Goal: Task Accomplishment & Management: Manage account settings

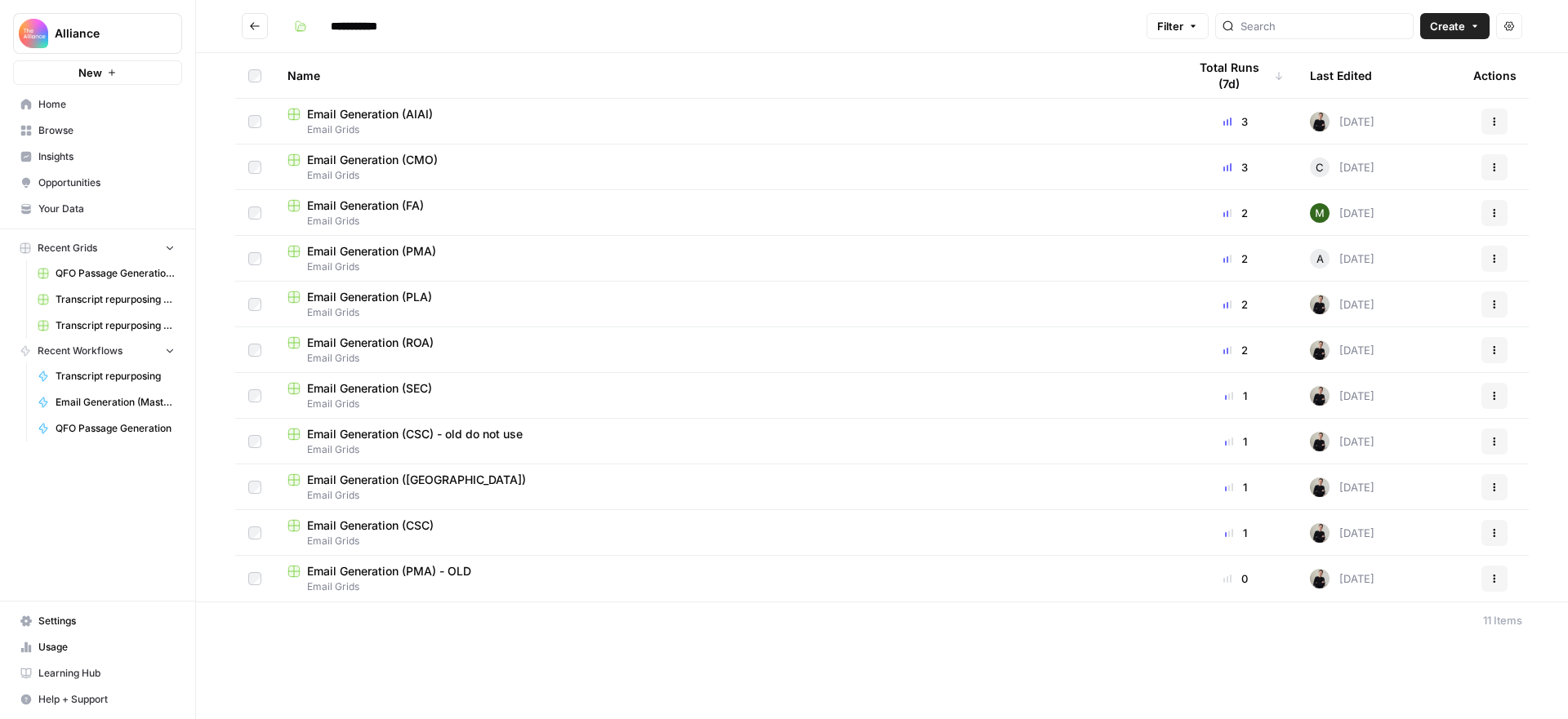
click at [80, 613] on link "Settings" at bounding box center [97, 621] width 169 height 27
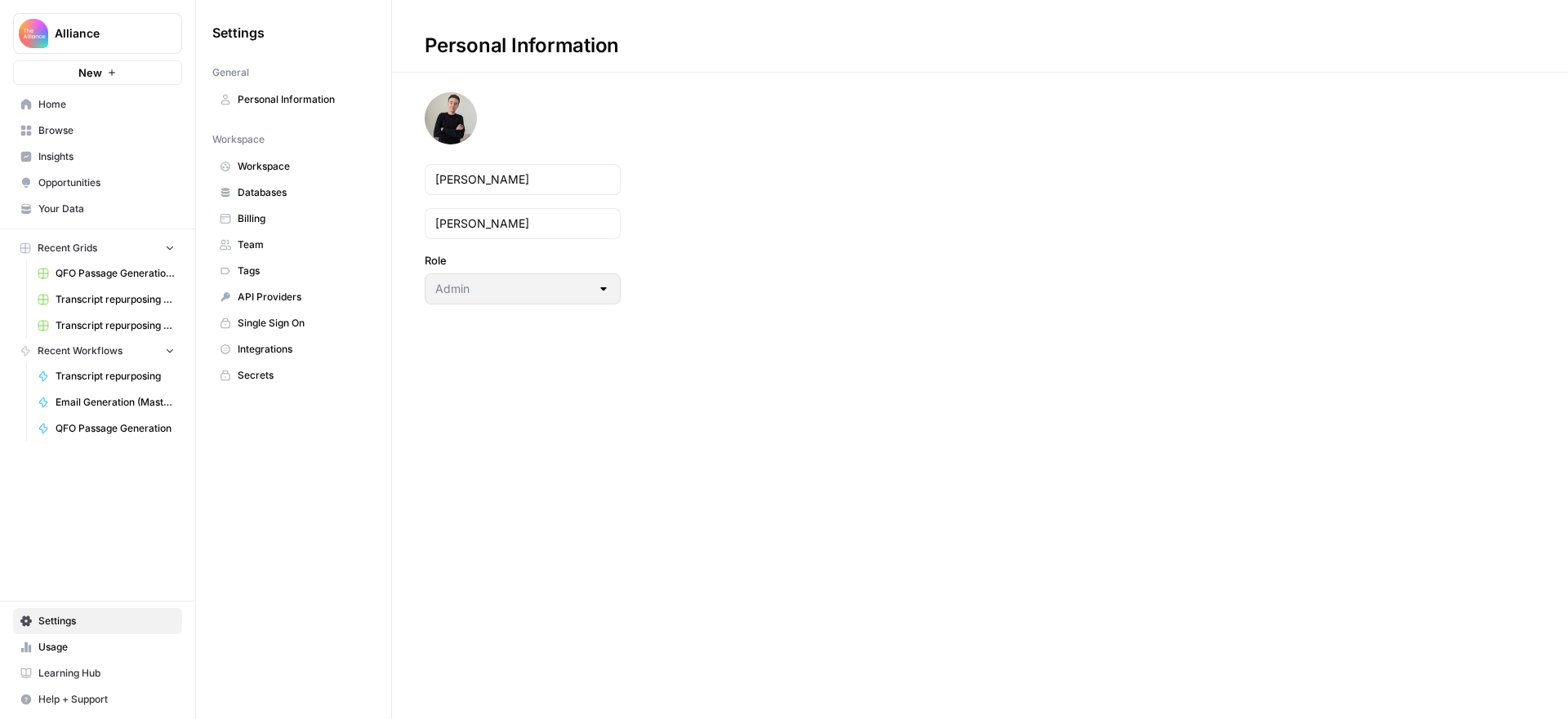
click at [257, 250] on span "Team" at bounding box center [302, 245] width 130 height 15
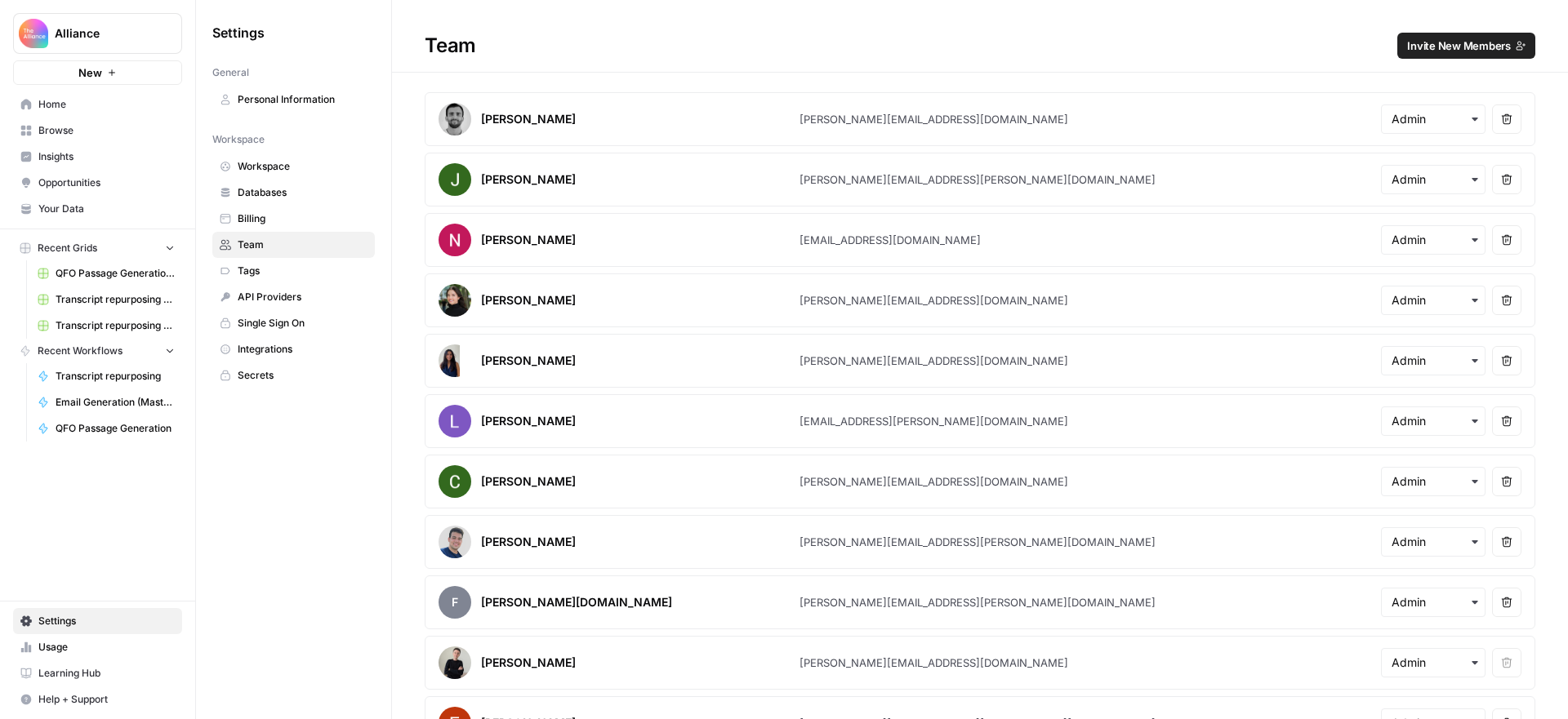
click at [1449, 45] on span "Invite New Members" at bounding box center [1458, 46] width 103 height 16
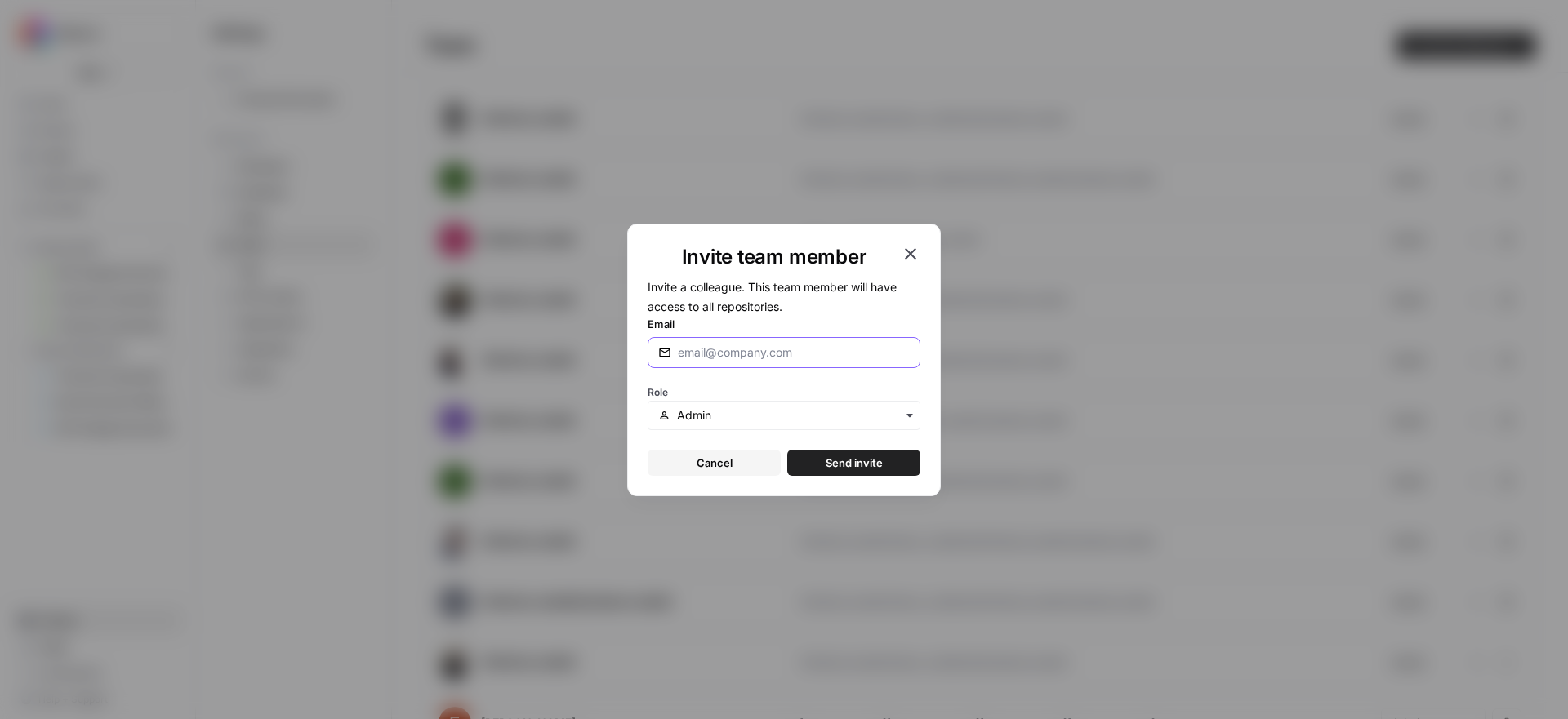
click at [827, 351] on input "Email" at bounding box center [793, 353] width 232 height 16
paste input "[EMAIL_ADDRESS][DOMAIN_NAME]"
type input "[EMAIL_ADDRESS][DOMAIN_NAME]"
click at [757, 416] on input "text" at bounding box center [793, 416] width 233 height 16
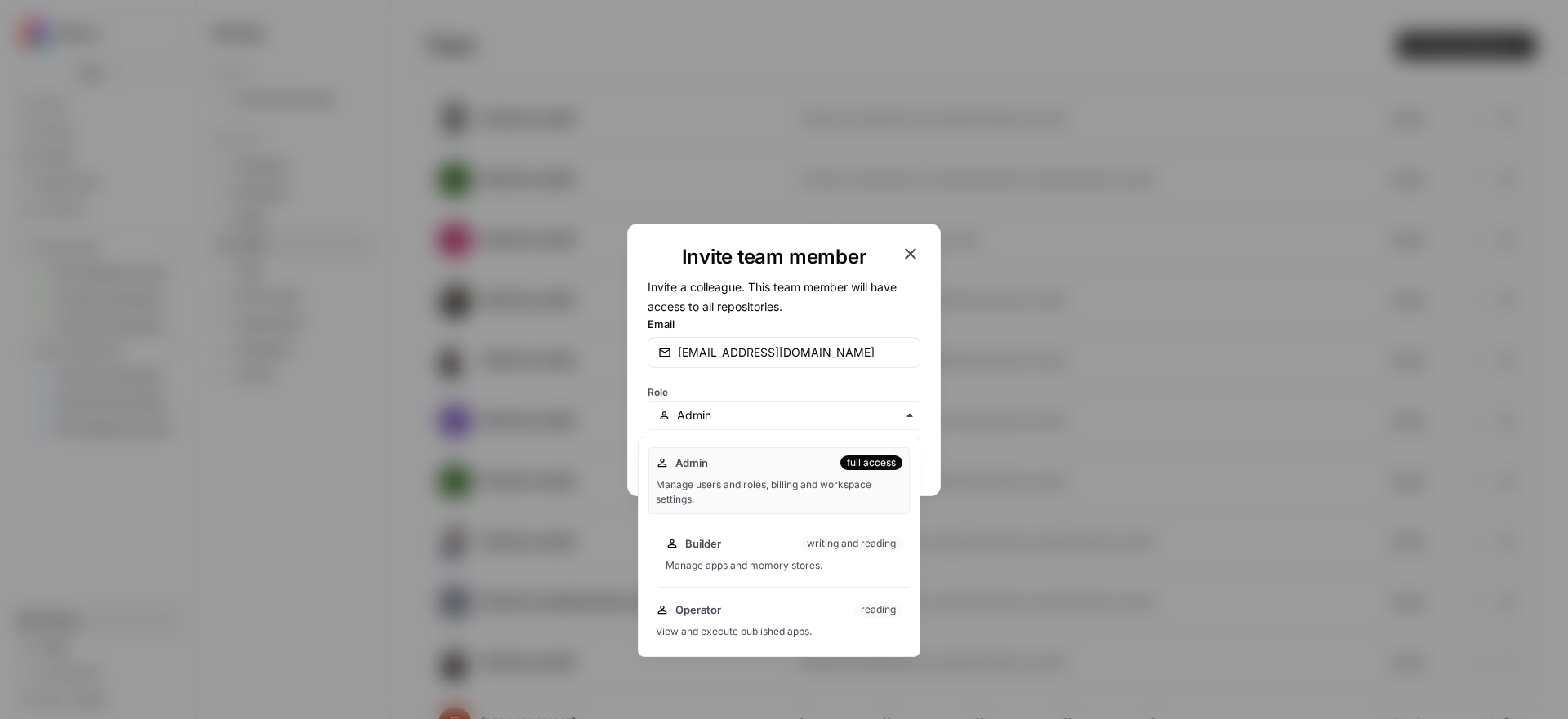
click at [757, 564] on div "Manage apps and memory stores." at bounding box center [784, 566] width 237 height 15
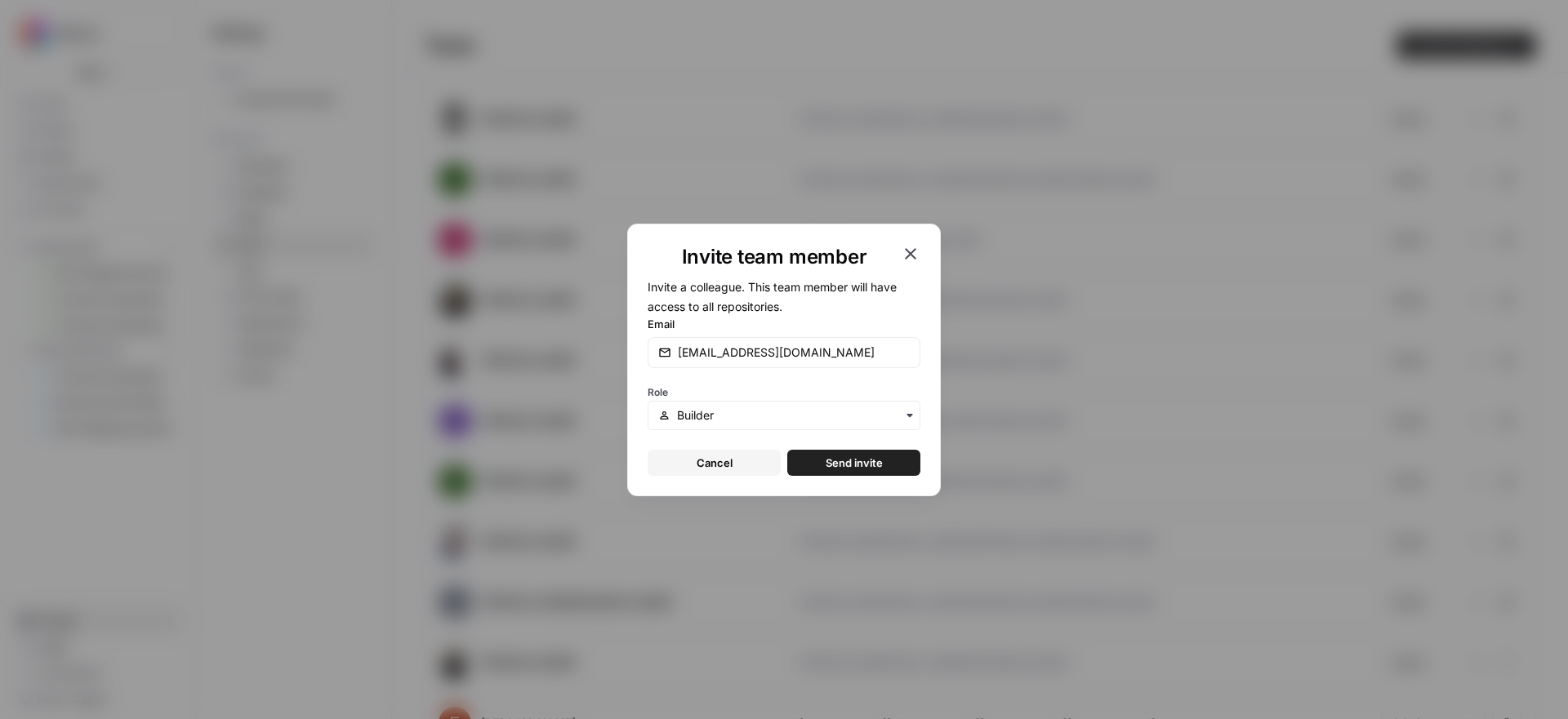
click at [859, 455] on span "Send invite" at bounding box center [854, 463] width 57 height 16
